Goal: Information Seeking & Learning: Learn about a topic

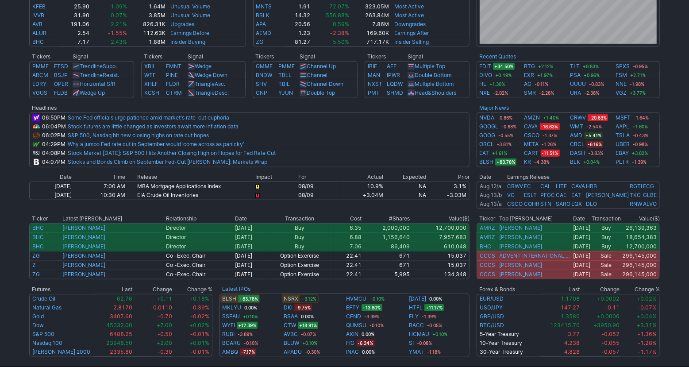
scroll to position [363, 0]
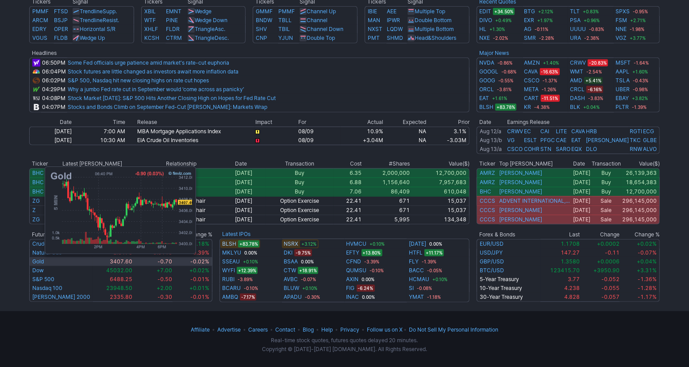
click at [41, 264] on td "Gold" at bounding box center [61, 261] width 64 height 9
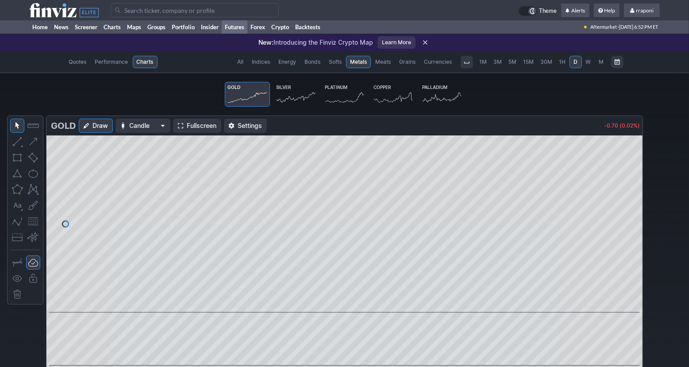
click at [300, 104] on link "Silver" at bounding box center [296, 94] width 45 height 25
click at [665, 215] on div "Silver Draw Candle Fullscreen Settings -0.03 (0.07%)" at bounding box center [344, 271] width 689 height 311
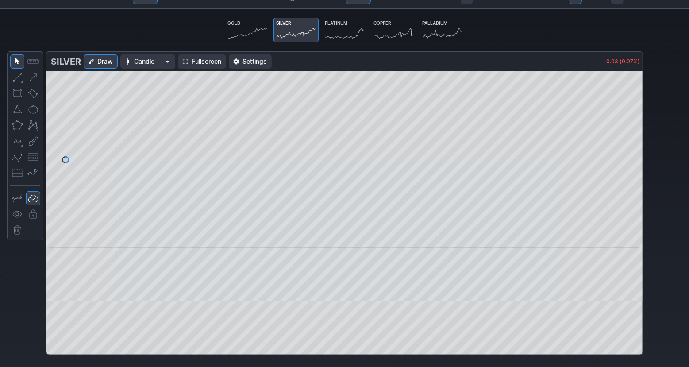
scroll to position [35, 0]
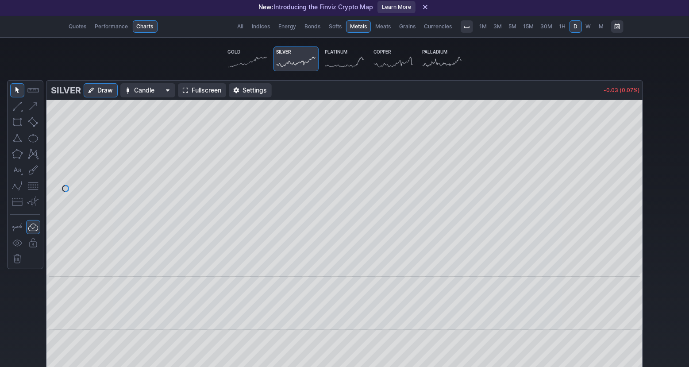
click at [597, 26] on link "M" at bounding box center [602, 26] width 12 height 12
click at [592, 26] on link "W" at bounding box center [589, 26] width 12 height 12
click at [599, 26] on span "M" at bounding box center [602, 26] width 6 height 9
click at [351, 262] on span at bounding box center [350, 264] width 12 height 7
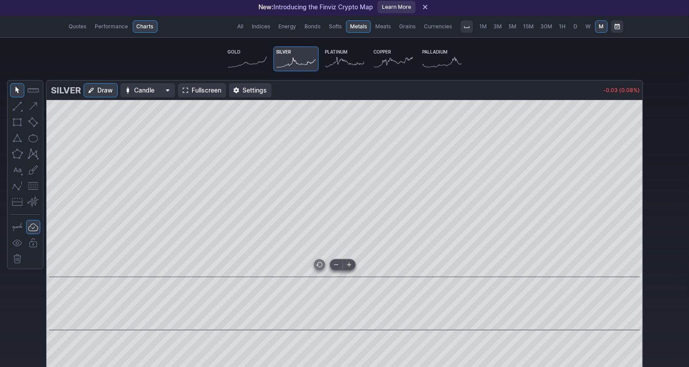
click at [351, 262] on span at bounding box center [350, 264] width 12 height 7
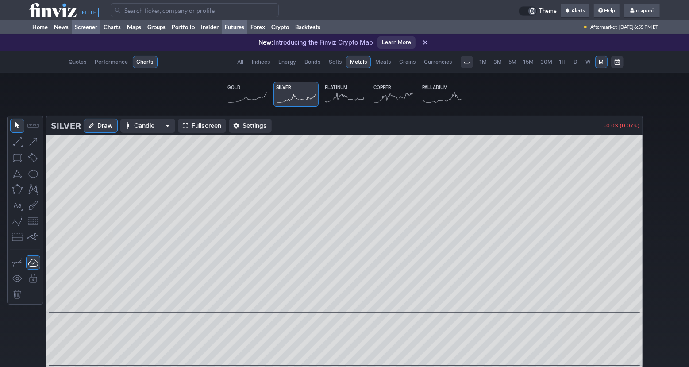
click at [98, 30] on link "Screener" at bounding box center [86, 26] width 29 height 13
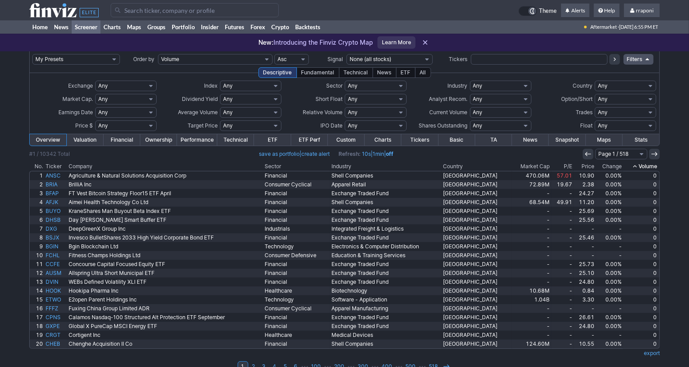
click at [649, 168] on th "Volume" at bounding box center [641, 166] width 37 height 9
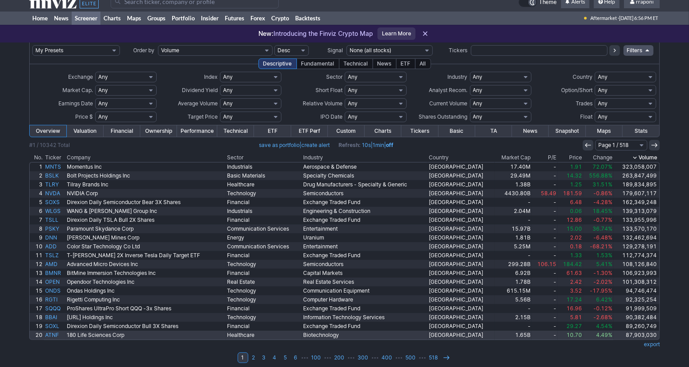
scroll to position [11, 0]
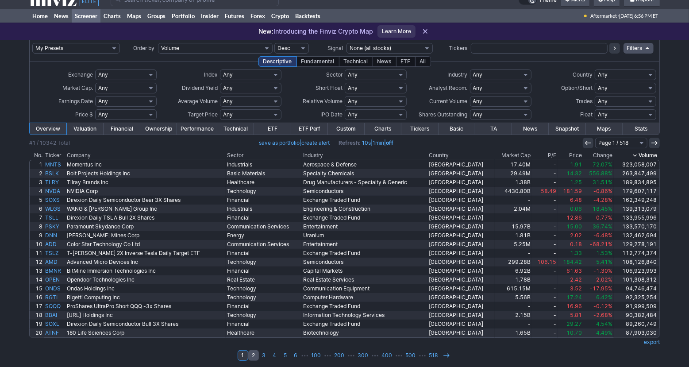
click at [253, 356] on link "2" at bounding box center [253, 355] width 11 height 11
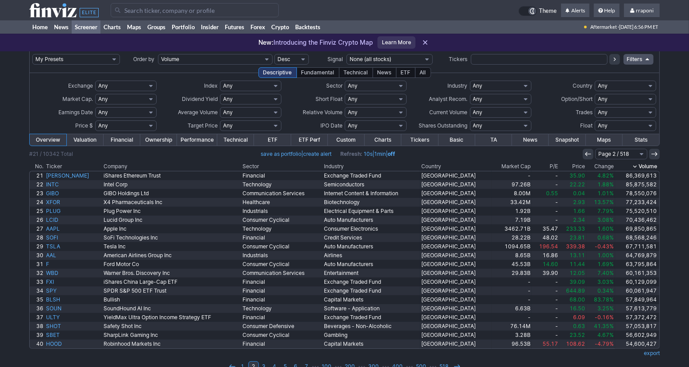
scroll to position [14, 0]
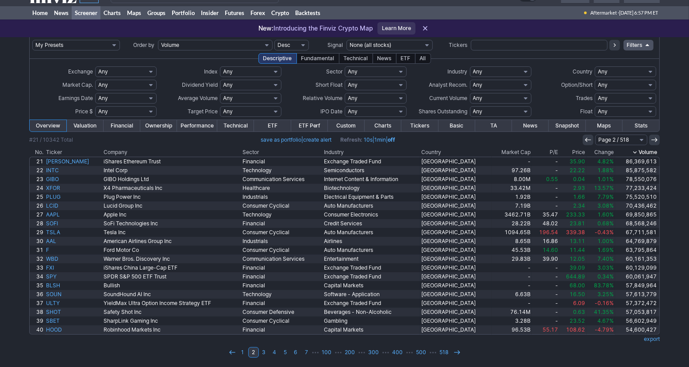
click at [542, 352] on td "1 2 3 4 5 6 7 ⋯ 100 ⋯ 200 ⋯ 300 ⋯ 400 ⋯ 500 ⋯ 518" at bounding box center [344, 352] width 631 height 12
click at [199, 354] on td "1 2 3 4 5 6 7 ⋯ 100 ⋯ 200 ⋯ 300 ⋯ 400 ⋯ 500 ⋯ 518" at bounding box center [344, 352] width 631 height 12
click at [168, 345] on td at bounding box center [344, 345] width 631 height 3
click at [268, 354] on link "3" at bounding box center [264, 352] width 11 height 11
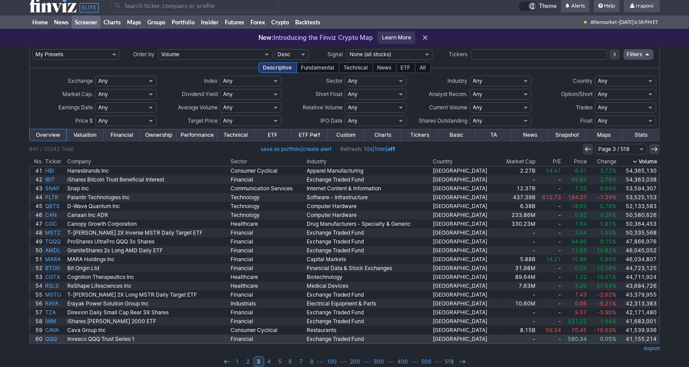
scroll to position [13, 0]
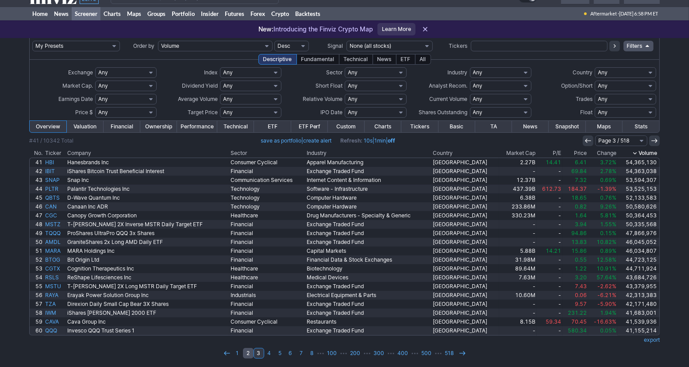
click at [250, 356] on link "2" at bounding box center [248, 353] width 11 height 11
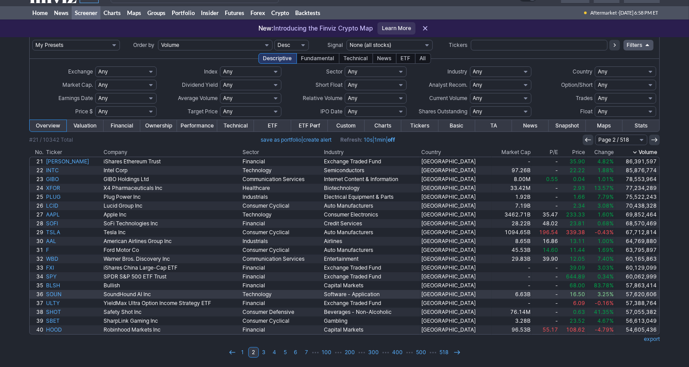
scroll to position [14, 0]
click at [166, 346] on td "1 2 3 4 5 6 7 ⋯ 100 ⋯ 200 ⋯ 300 ⋯ 400 ⋯ 500 ⋯ 518" at bounding box center [344, 352] width 631 height 12
click at [190, 18] on link "Portfolio" at bounding box center [183, 12] width 29 height 13
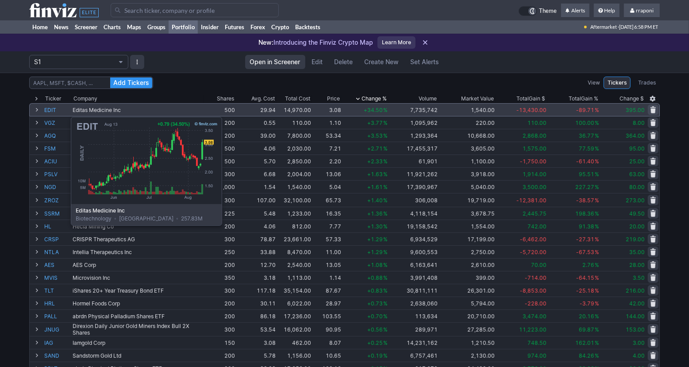
click at [49, 112] on link "EDIT" at bounding box center [57, 110] width 27 height 12
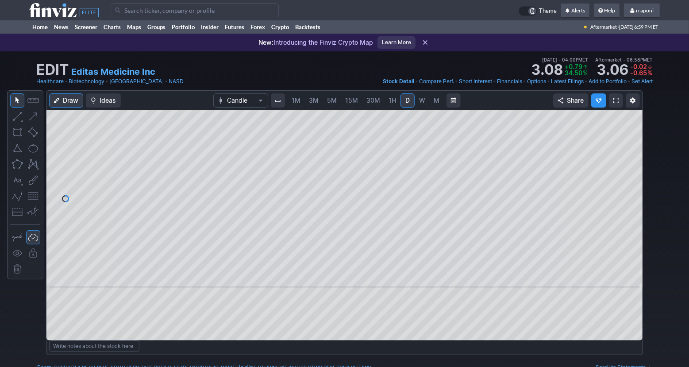
click at [422, 100] on span "W" at bounding box center [422, 101] width 6 height 8
click at [408, 102] on span "D" at bounding box center [408, 101] width 4 height 8
click at [337, 275] on span at bounding box center [337, 274] width 12 height 7
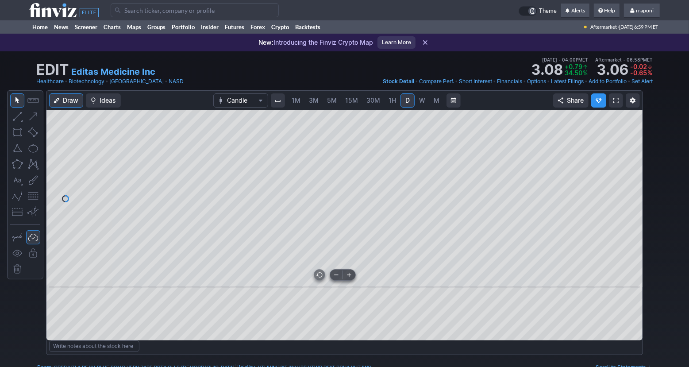
click at [337, 275] on span at bounding box center [337, 274] width 12 height 7
click at [194, 27] on link "Portfolio" at bounding box center [183, 26] width 29 height 13
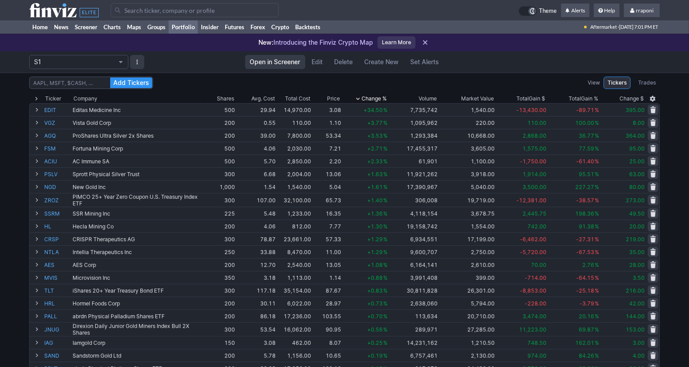
click at [668, 164] on div "Add Tickers View Tickers Trades Ticker Company Shares Avg. Cost Total Cost Pric…" at bounding box center [344, 353] width 689 height 561
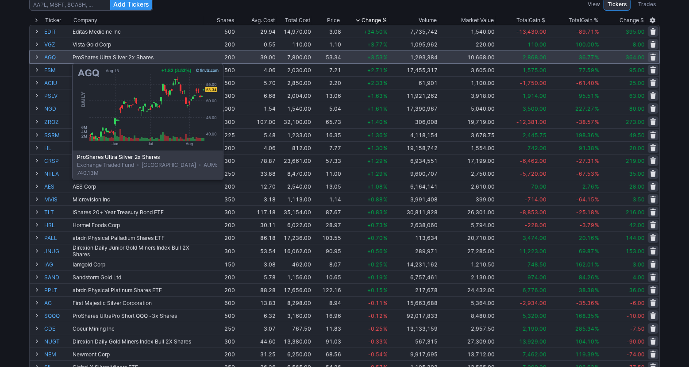
click at [50, 58] on link "AGQ" at bounding box center [57, 57] width 27 height 12
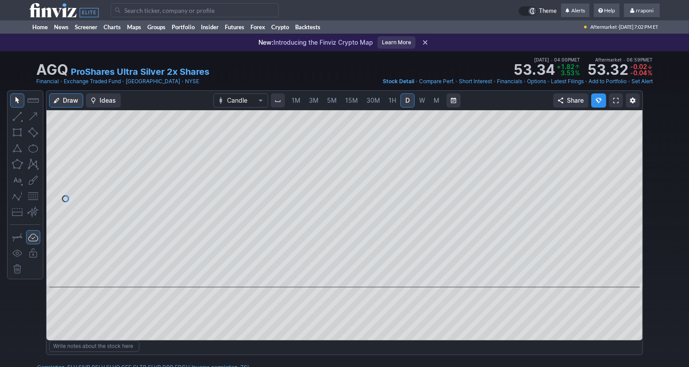
click at [417, 103] on link "W" at bounding box center [422, 100] width 14 height 14
click at [331, 277] on span at bounding box center [337, 274] width 12 height 7
click at [333, 277] on span at bounding box center [337, 274] width 12 height 7
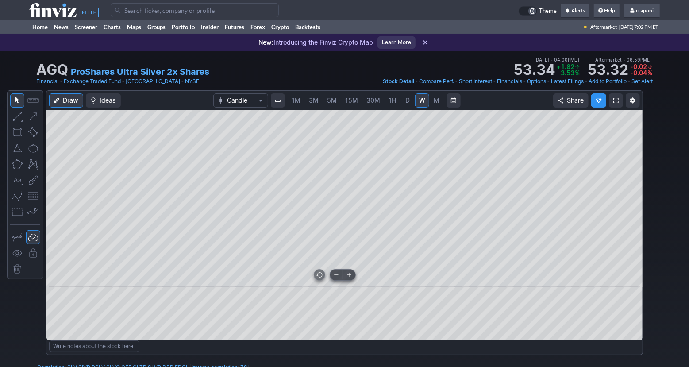
click at [333, 277] on span at bounding box center [337, 274] width 12 height 7
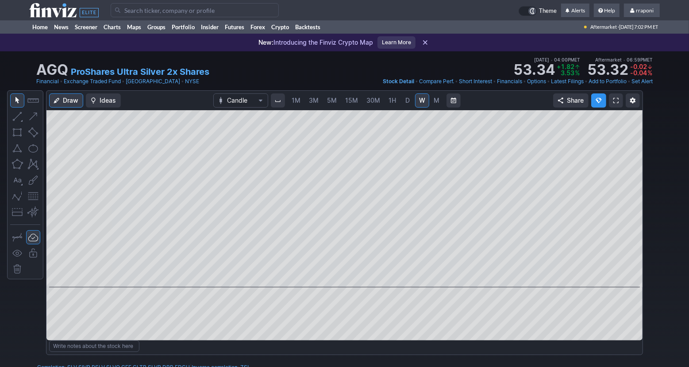
click at [438, 107] on link "M" at bounding box center [437, 100] width 14 height 14
click at [192, 29] on link "Portfolio" at bounding box center [183, 26] width 29 height 13
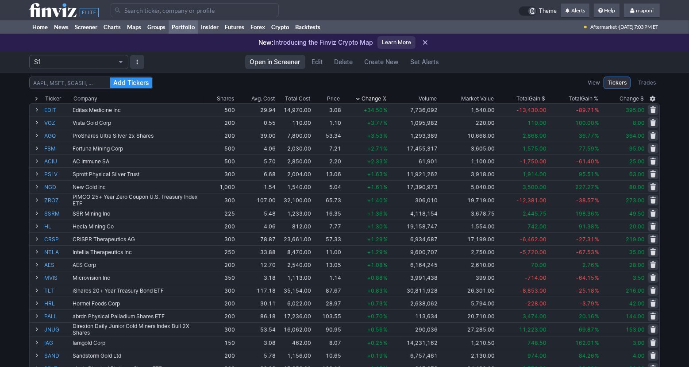
click at [667, 184] on div "Add Tickers View Tickers Trades Ticker Company Shares Avg. Cost Total Cost Pric…" at bounding box center [344, 353] width 689 height 561
click at [669, 185] on div "Add Tickers View Tickers Trades Ticker Company Shares Avg. Cost Total Cost Pric…" at bounding box center [344, 353] width 689 height 561
